Goal: Transaction & Acquisition: Purchase product/service

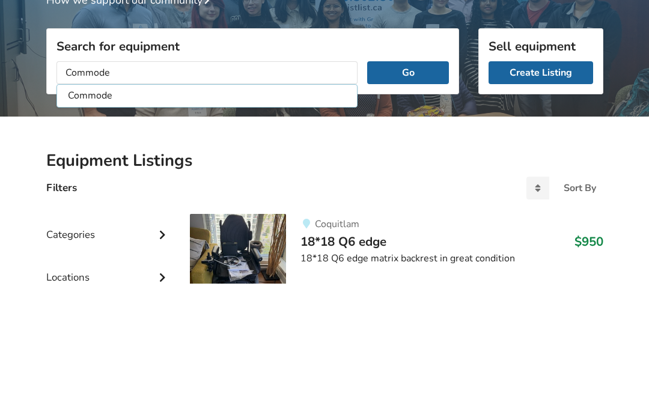
click at [418, 195] on button "Go" at bounding box center [407, 206] width 81 height 23
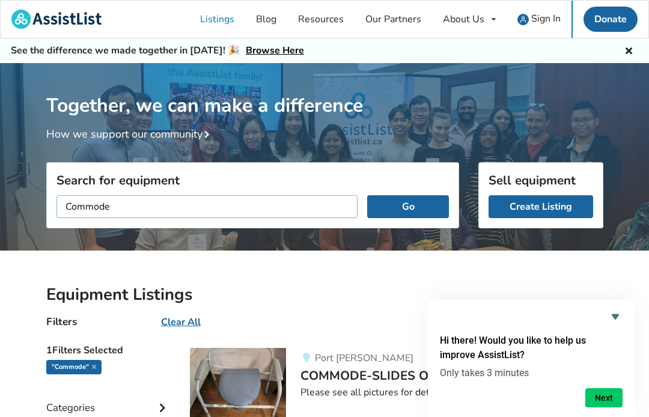
click at [137, 211] on input "Commode" at bounding box center [207, 206] width 302 height 23
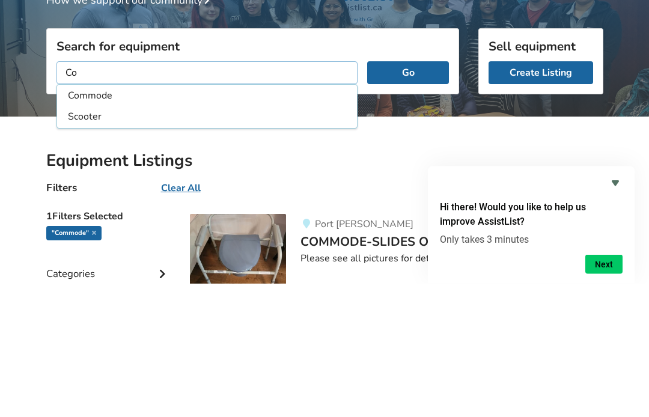
type input "C"
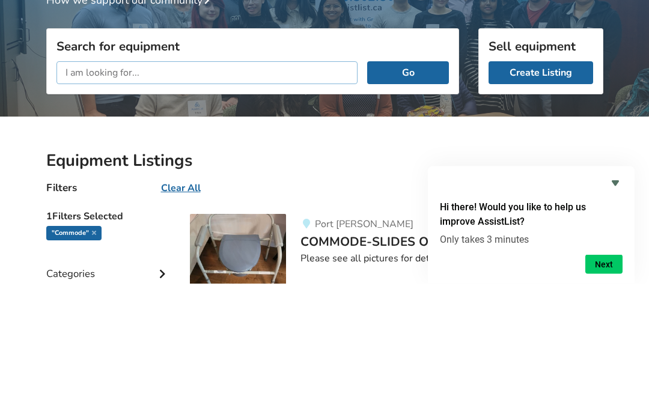
type input "X"
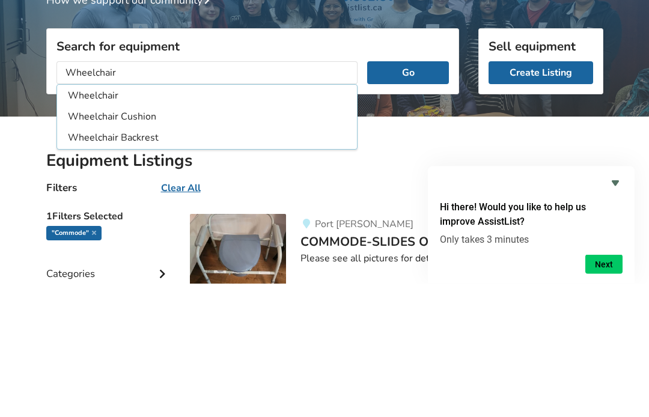
click at [153, 241] on li "Wheelchair Cushion" at bounding box center [207, 251] width 296 height 20
type input "Wheelchair Cushion"
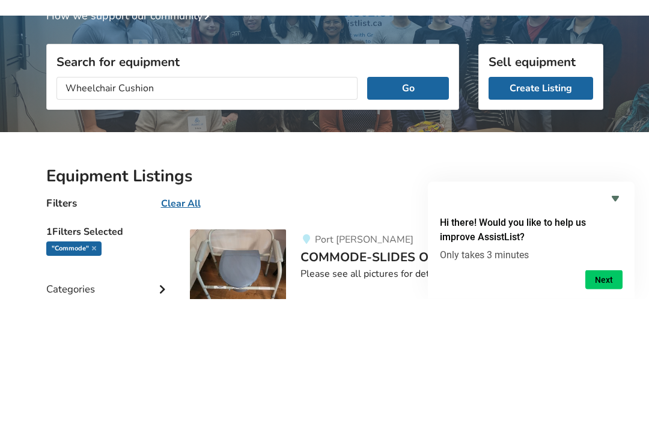
scroll to position [134, 0]
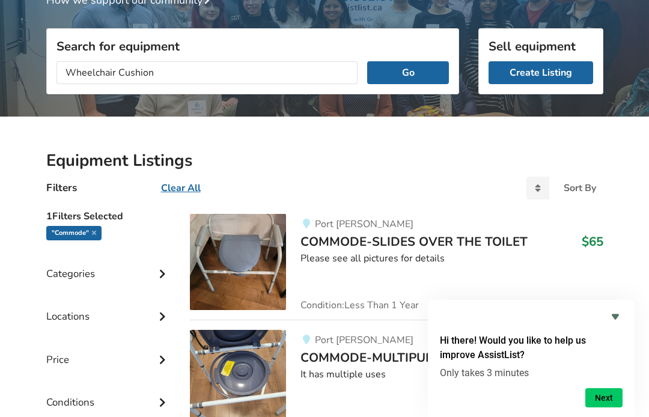
click at [414, 83] on button "Go" at bounding box center [407, 72] width 81 height 23
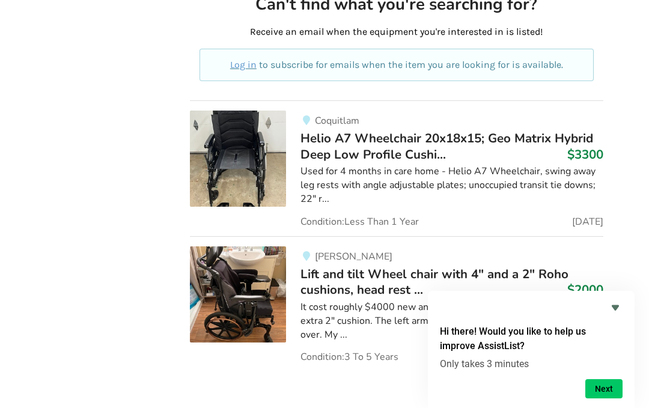
scroll to position [3500, 0]
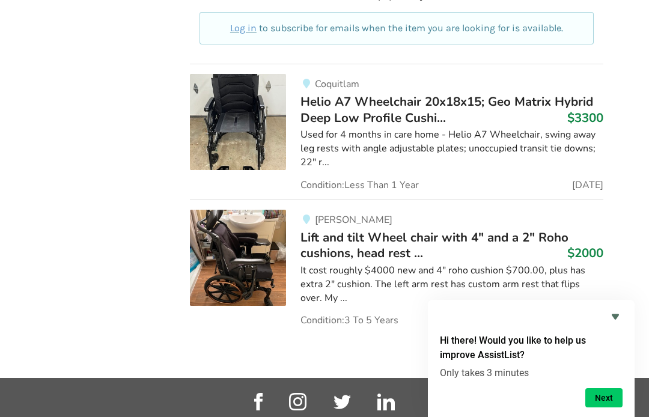
click at [325, 264] on div "It cost roughly $4000 new and 4" roho cushion $700.00, plus has extra 2" cushio…" at bounding box center [451, 284] width 302 height 41
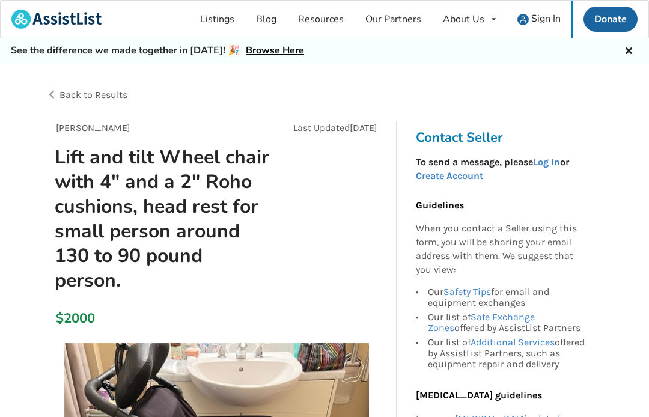
click at [55, 94] on div "Back to Results" at bounding box center [185, 95] width 279 height 34
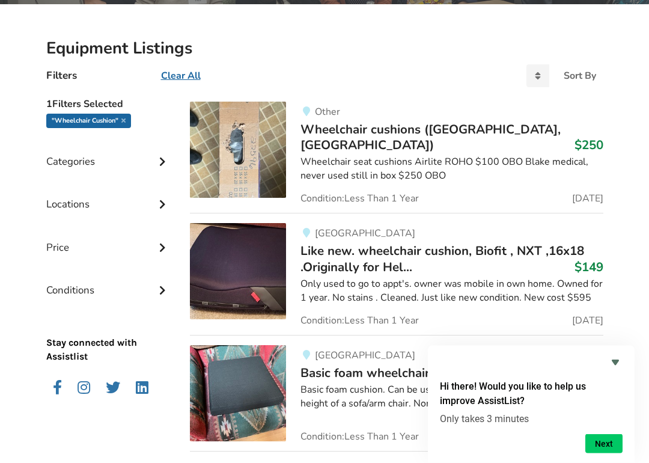
scroll to position [249, 0]
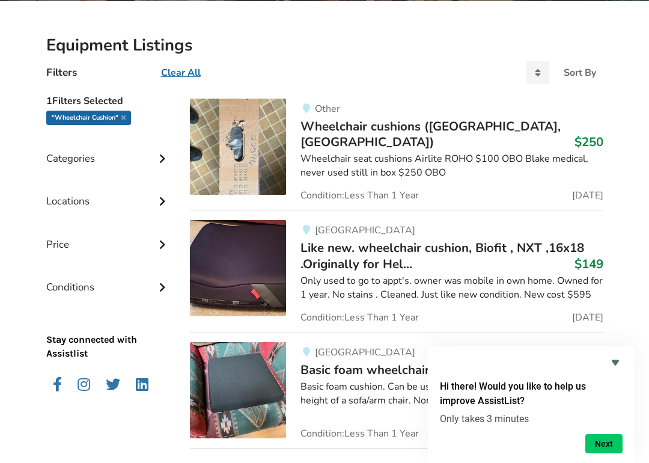
click at [357, 249] on span "Like new. wheelchair cushion, Biofit , NXT ,16x18 .Originally for Hel..." at bounding box center [442, 255] width 284 height 32
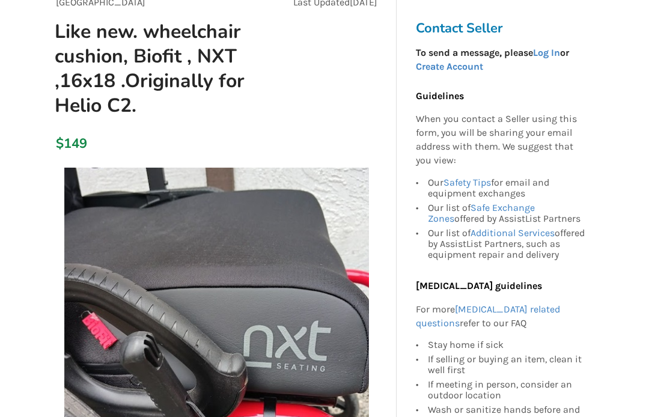
scroll to position [126, 0]
click at [454, 71] on link "Create Account" at bounding box center [449, 66] width 67 height 11
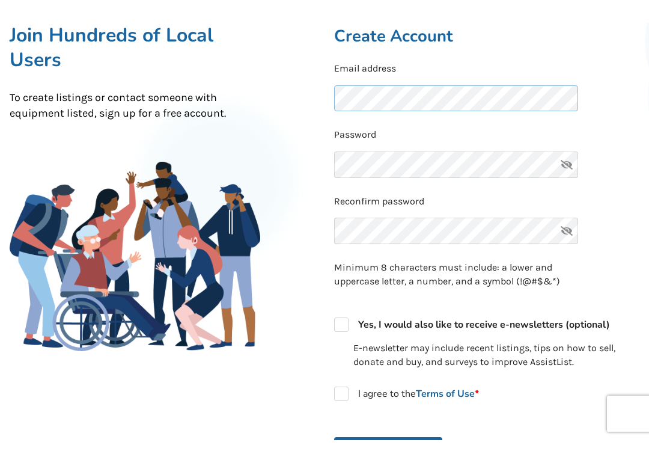
scroll to position [125, 0]
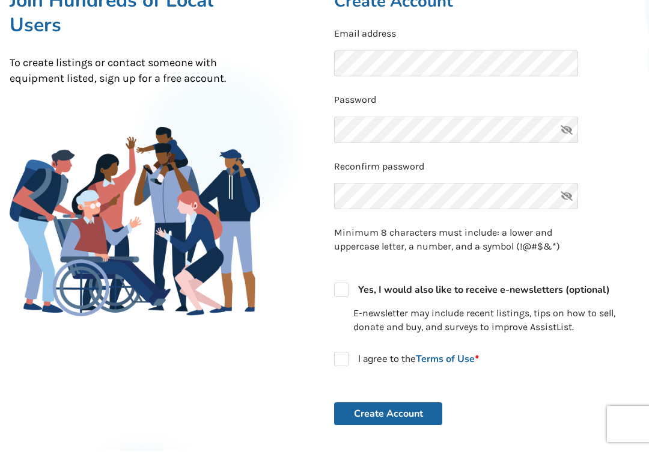
click at [565, 138] on icon at bounding box center [566, 142] width 24 height 26
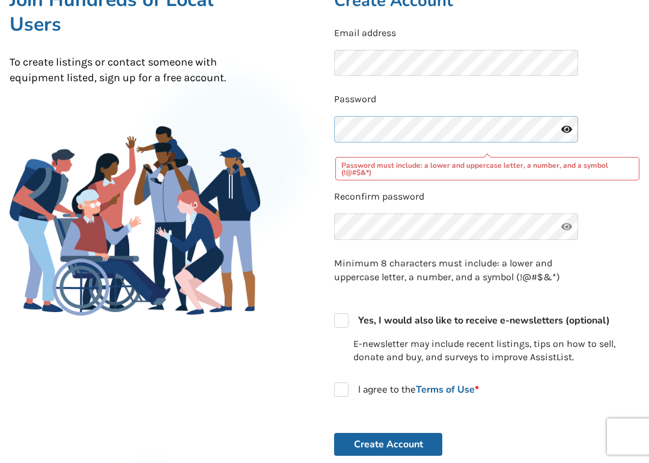
scroll to position [138, 0]
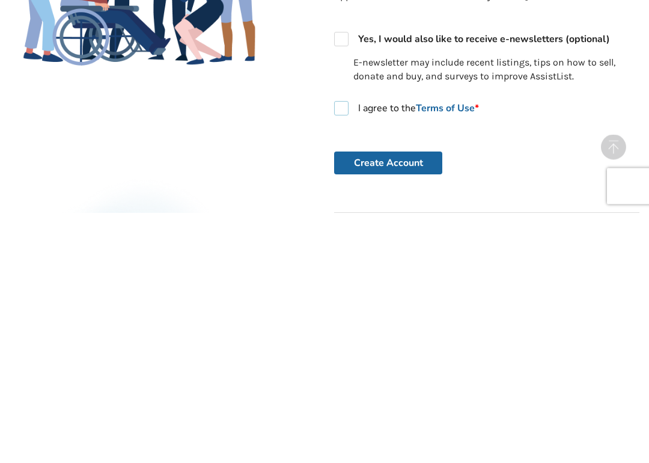
click at [346, 351] on label "I agree to the Terms of Use *" at bounding box center [406, 358] width 145 height 14
checkbox input "true"
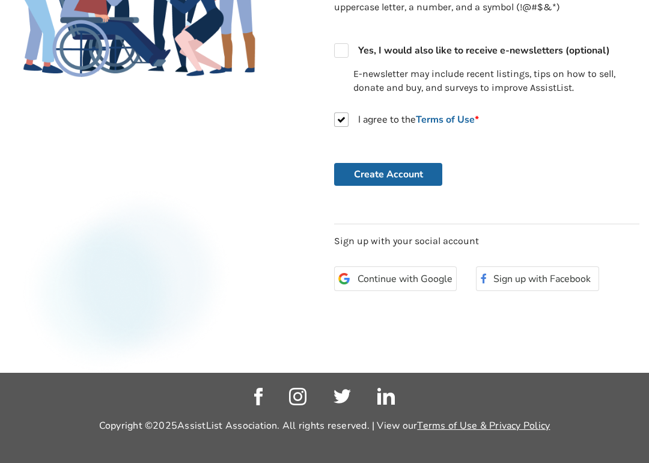
click at [404, 172] on button "Create Account" at bounding box center [388, 174] width 108 height 23
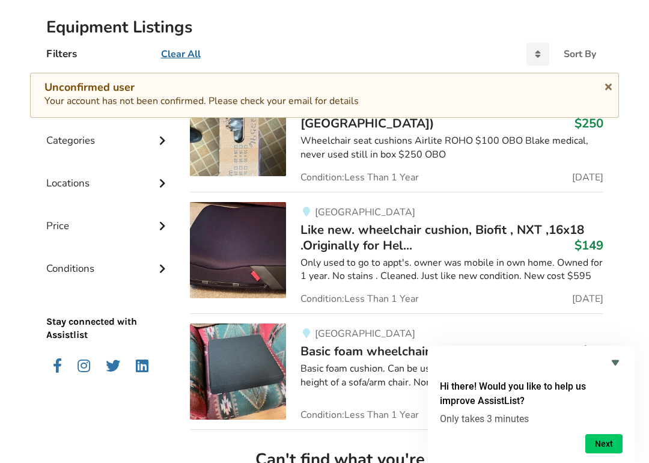
scroll to position [296, 0]
click at [398, 237] on span "Like new. wheelchair cushion, Biofit , NXT ,16x18 .Originally for Hel..." at bounding box center [442, 236] width 284 height 32
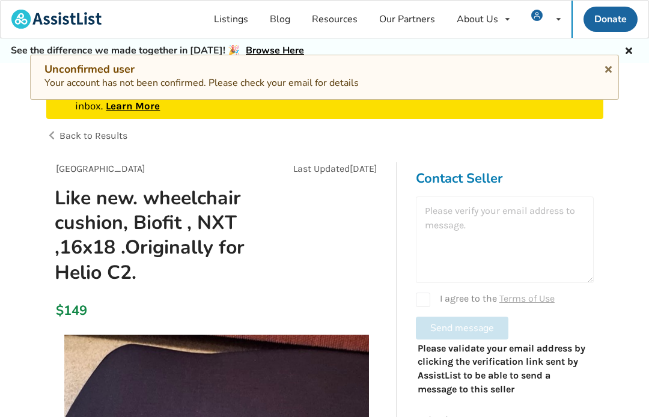
click at [468, 184] on h3 "Contact Seller" at bounding box center [505, 178] width 178 height 17
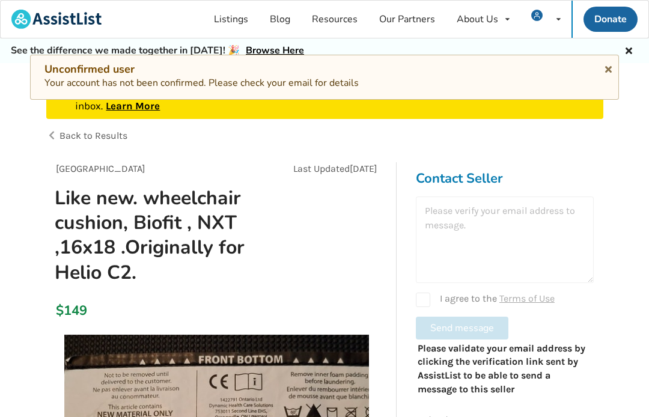
click at [441, 219] on div at bounding box center [505, 239] width 178 height 87
click at [446, 214] on div at bounding box center [505, 239] width 178 height 87
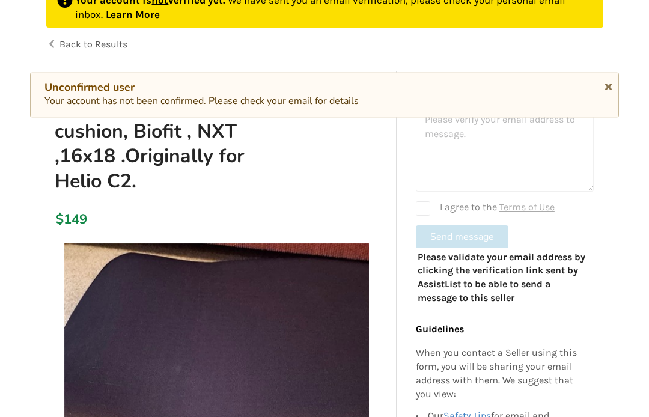
scroll to position [91, 0]
